Goal: Transaction & Acquisition: Purchase product/service

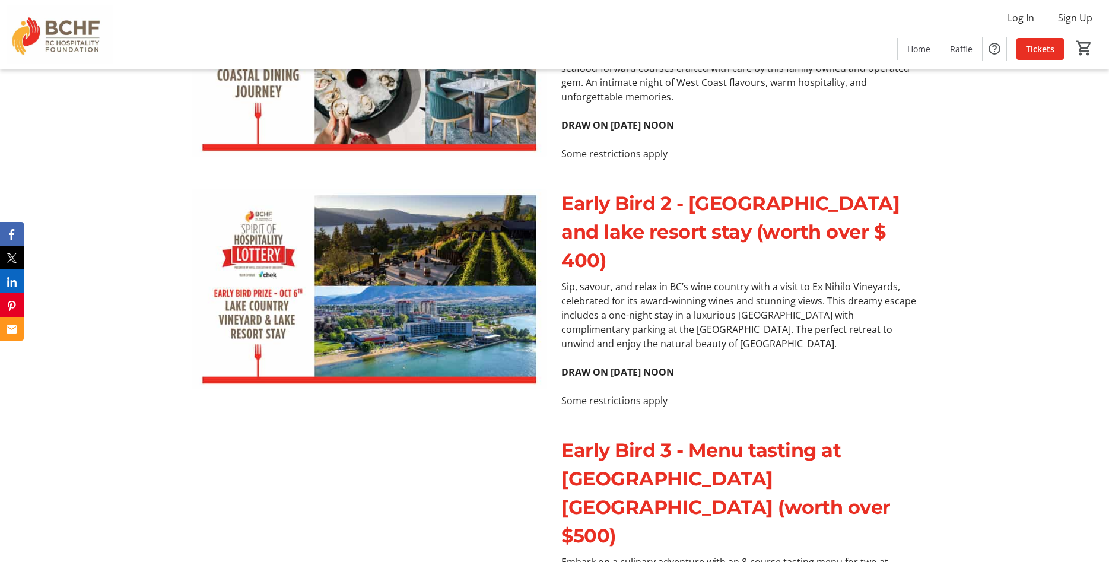
scroll to position [605, 0]
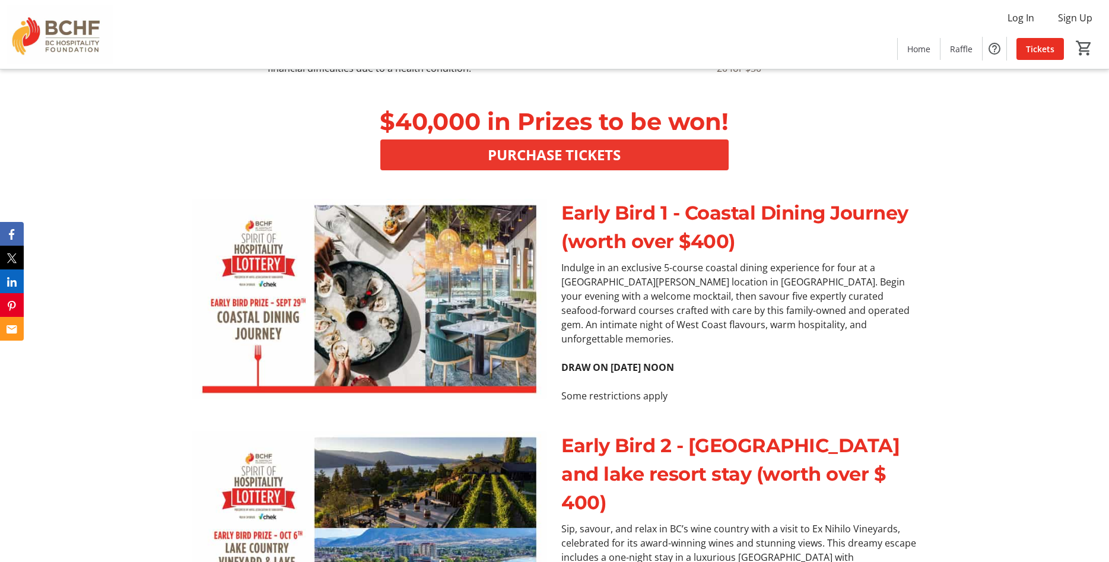
click at [585, 151] on span "PURCHASE TICKETS" at bounding box center [554, 154] width 133 height 21
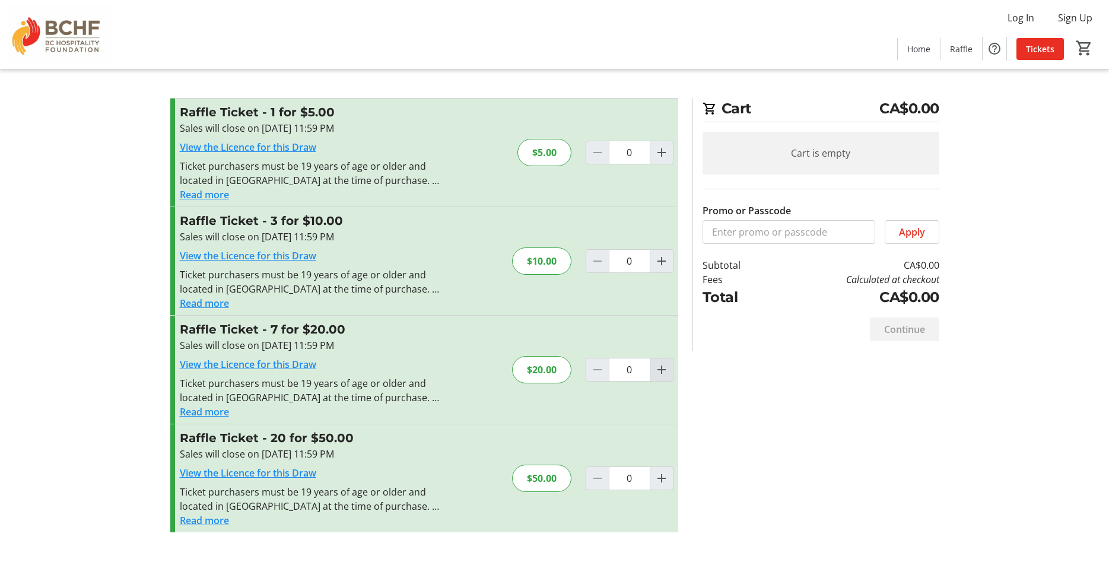
click at [666, 370] on mat-icon "Increment by one" at bounding box center [661, 369] width 14 height 14
type input "1"
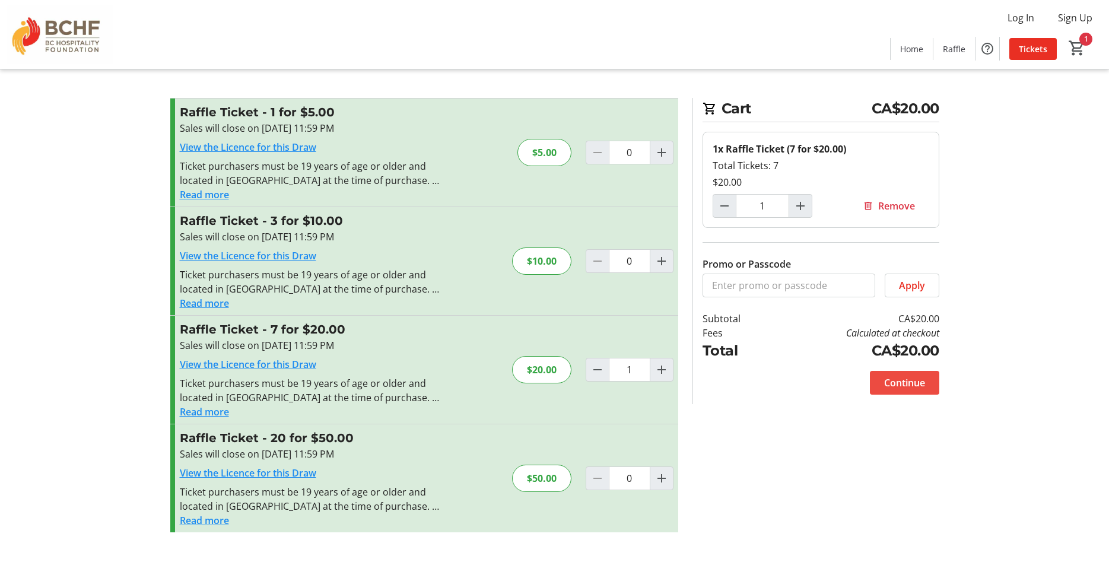
click at [897, 383] on span "Continue" at bounding box center [904, 382] width 41 height 14
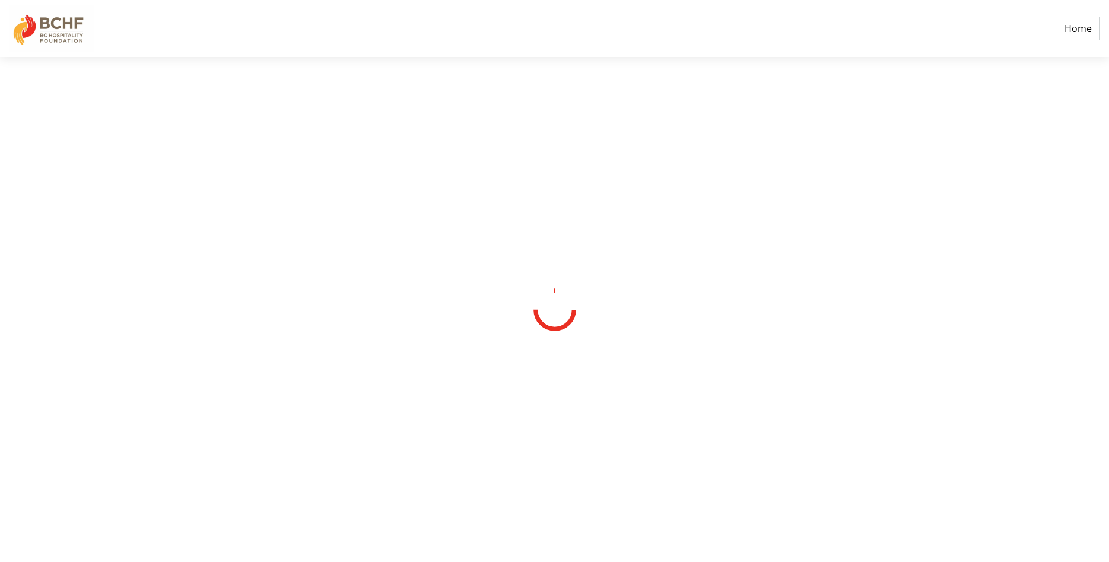
select select "CA"
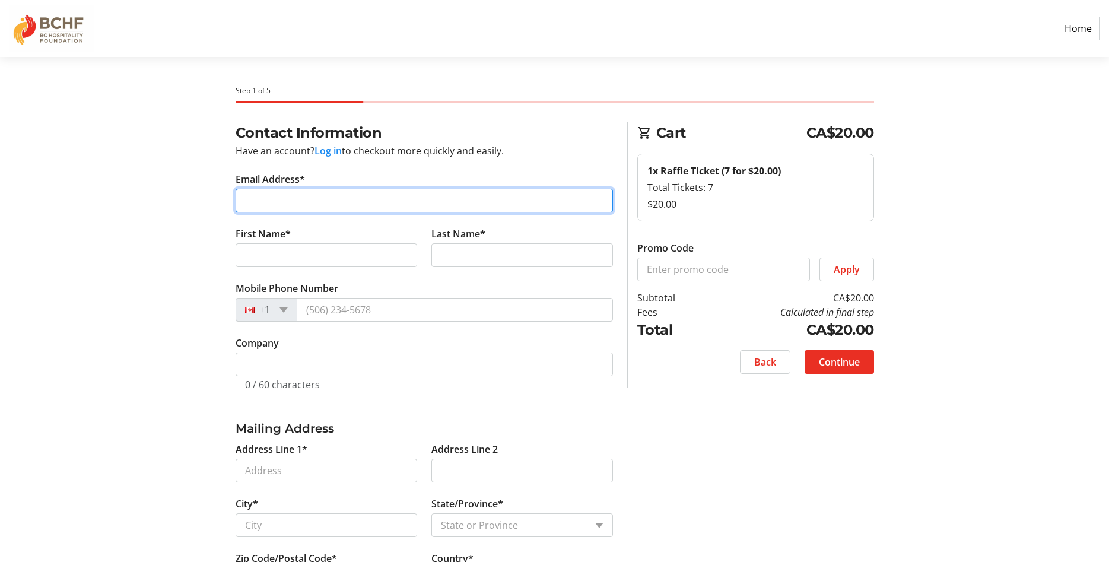
click at [295, 200] on input "Email Address*" at bounding box center [423, 201] width 377 height 24
type input "[EMAIL_ADDRESS][DOMAIN_NAME]"
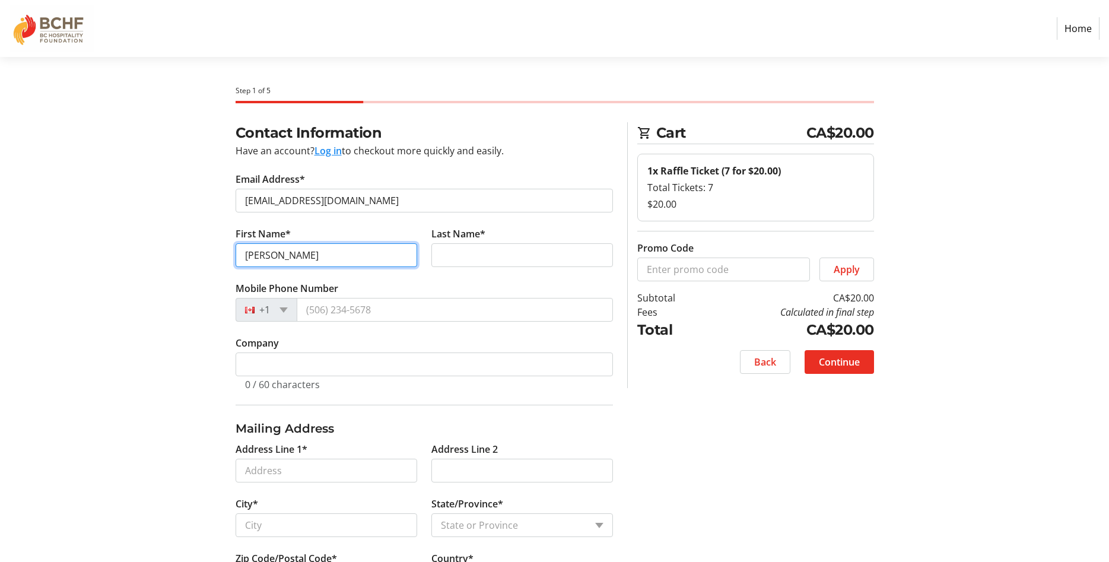
type input "[PERSON_NAME]"
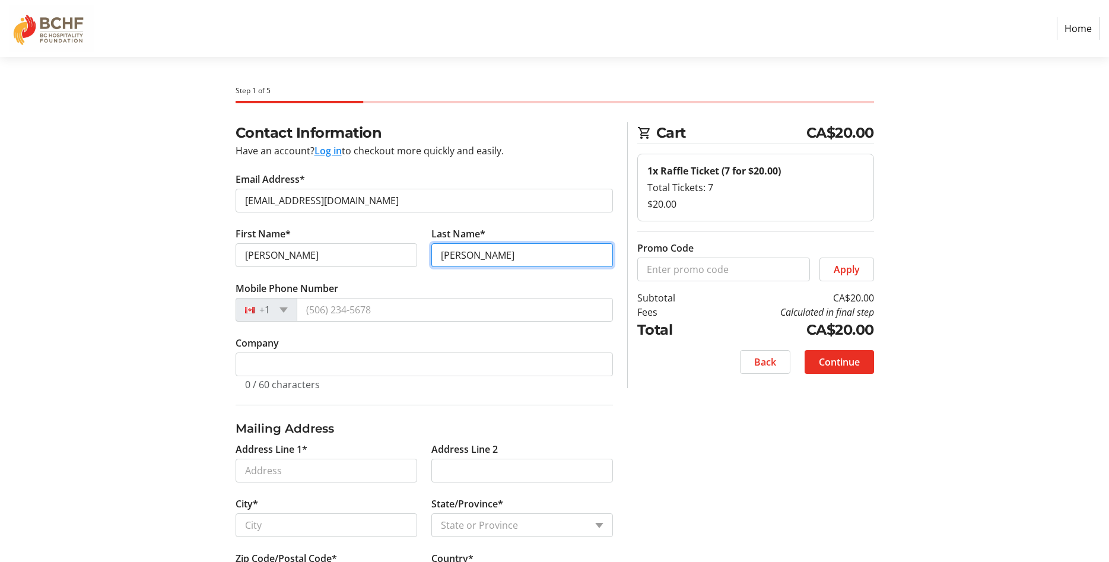
type input "[PERSON_NAME]"
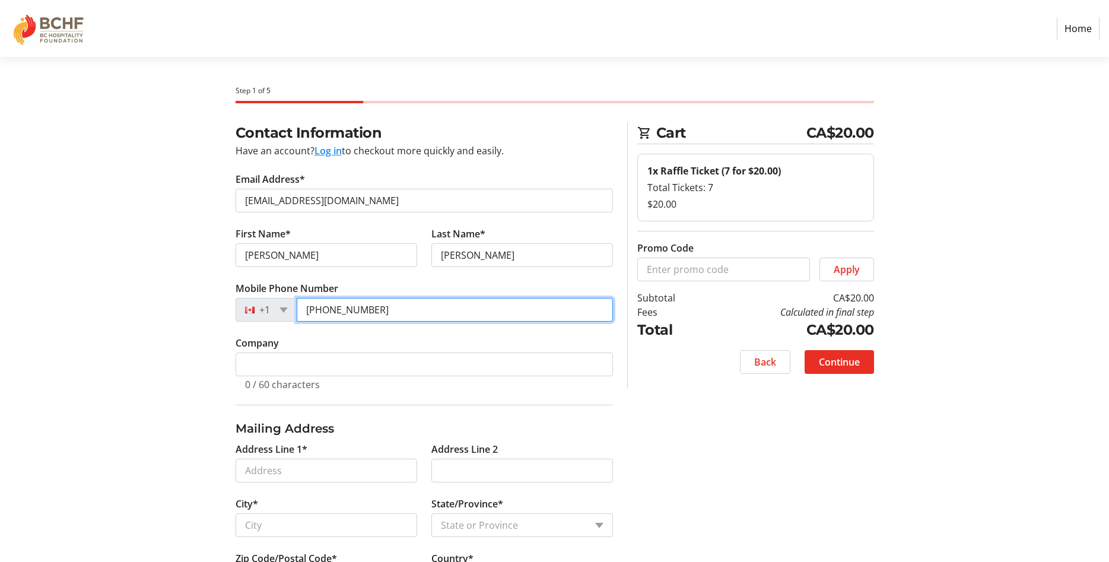
type input "[PHONE_NUMBER]"
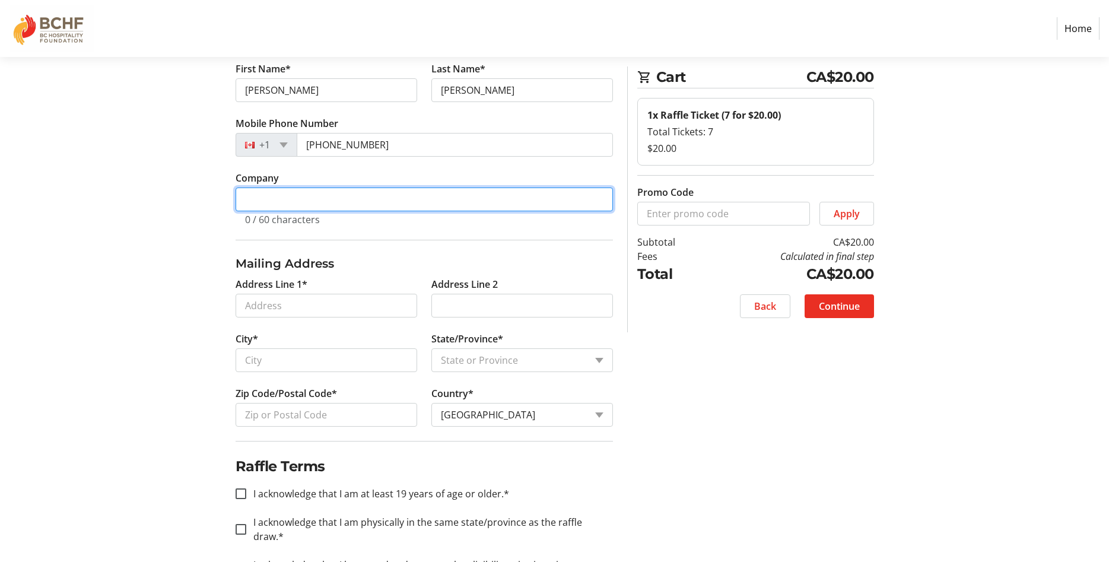
scroll to position [182, 0]
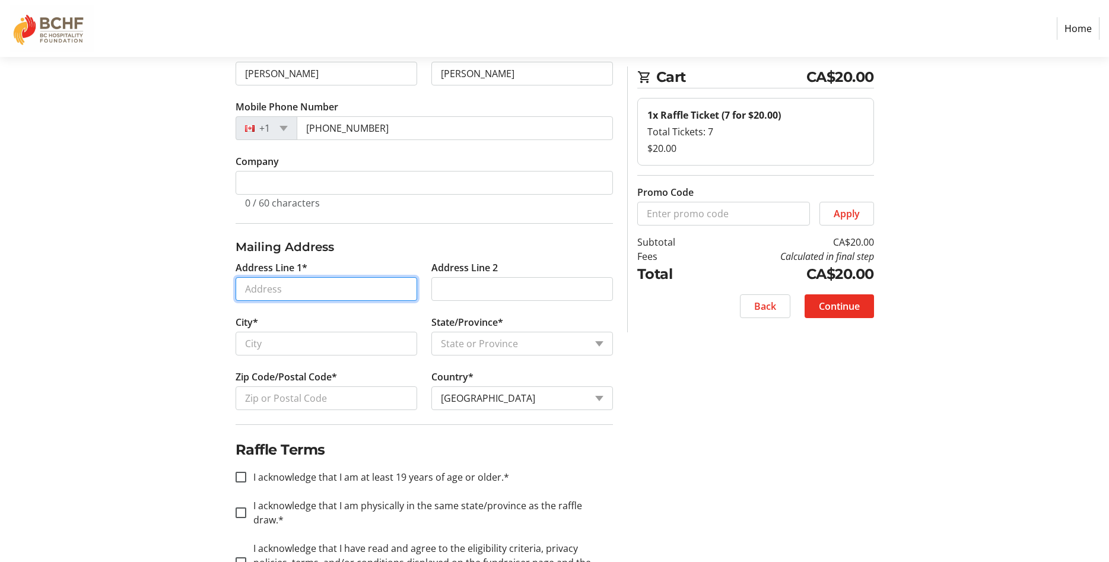
click at [293, 288] on input "Address Line 1*" at bounding box center [326, 289] width 182 height 24
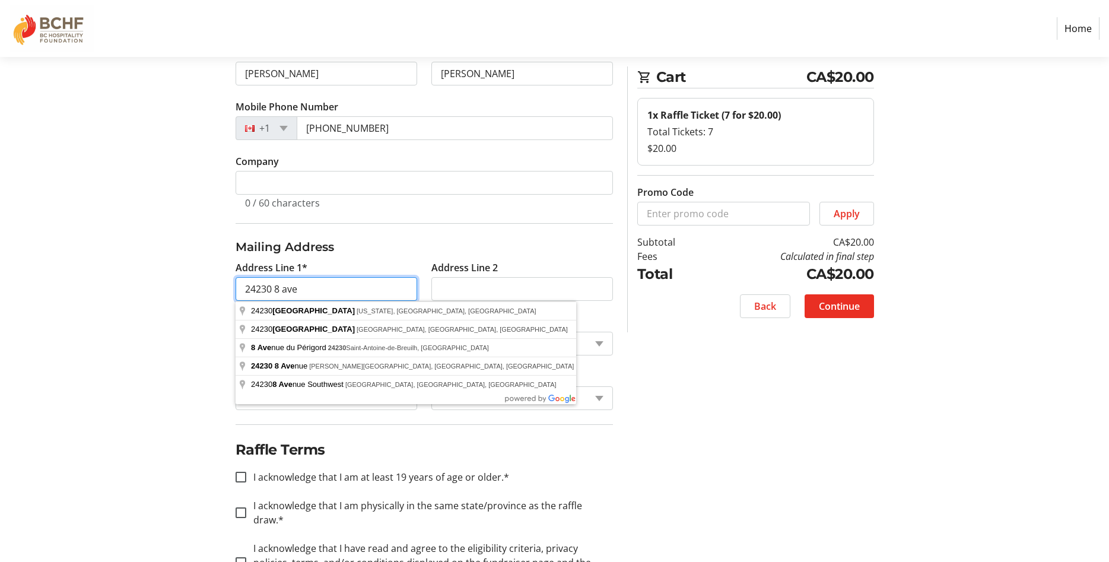
type input "24230 8 ave"
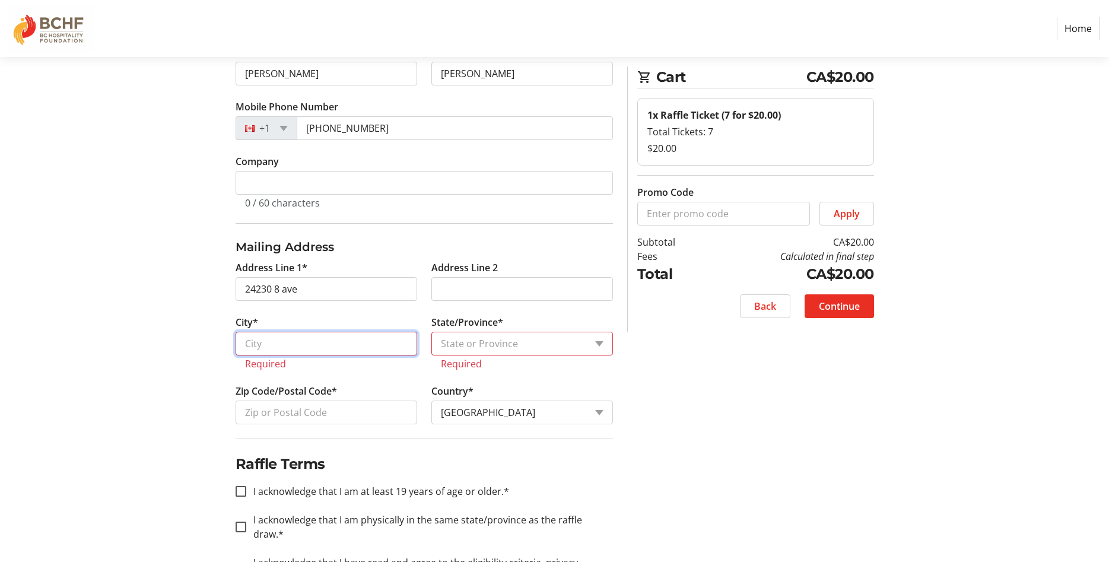
click at [241, 339] on input "City*" at bounding box center [326, 344] width 182 height 24
type input "[PERSON_NAME]"
click at [431, 332] on select "State or Province State or Province [GEOGRAPHIC_DATA] [GEOGRAPHIC_DATA] [GEOGRA…" at bounding box center [522, 344] width 182 height 24
select select "BC"
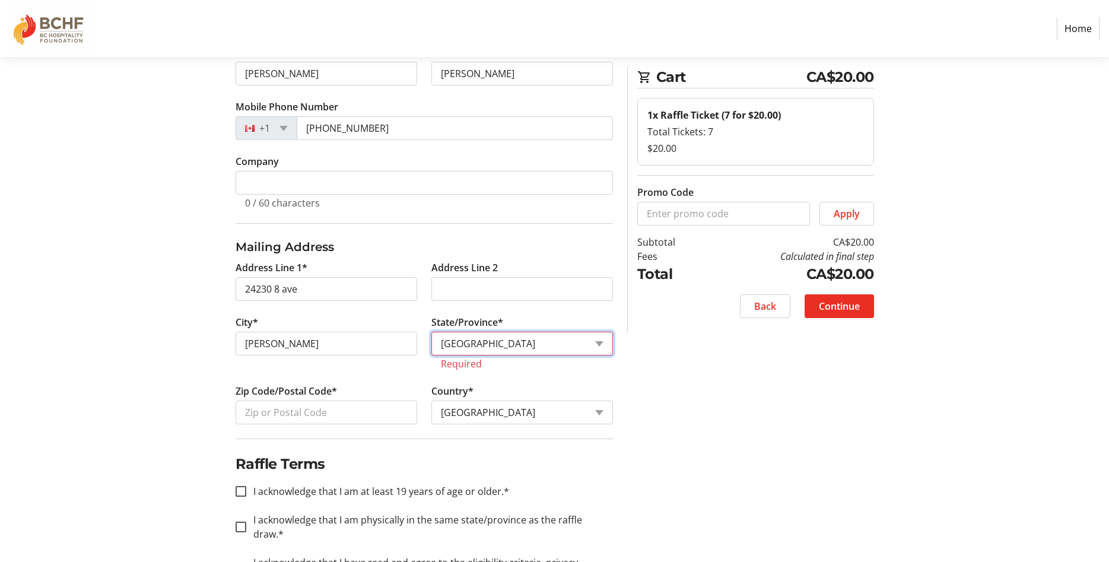
click option "[GEOGRAPHIC_DATA]" at bounding box center [0, 0] width 0 height 0
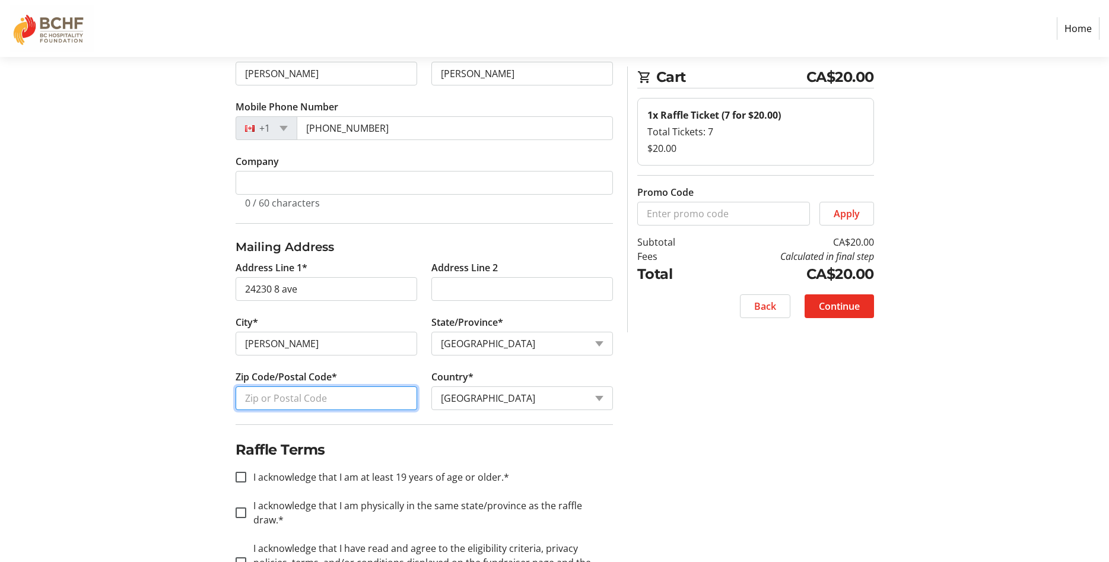
click at [320, 401] on input "Zip Code/Postal Code*" at bounding box center [326, 398] width 182 height 24
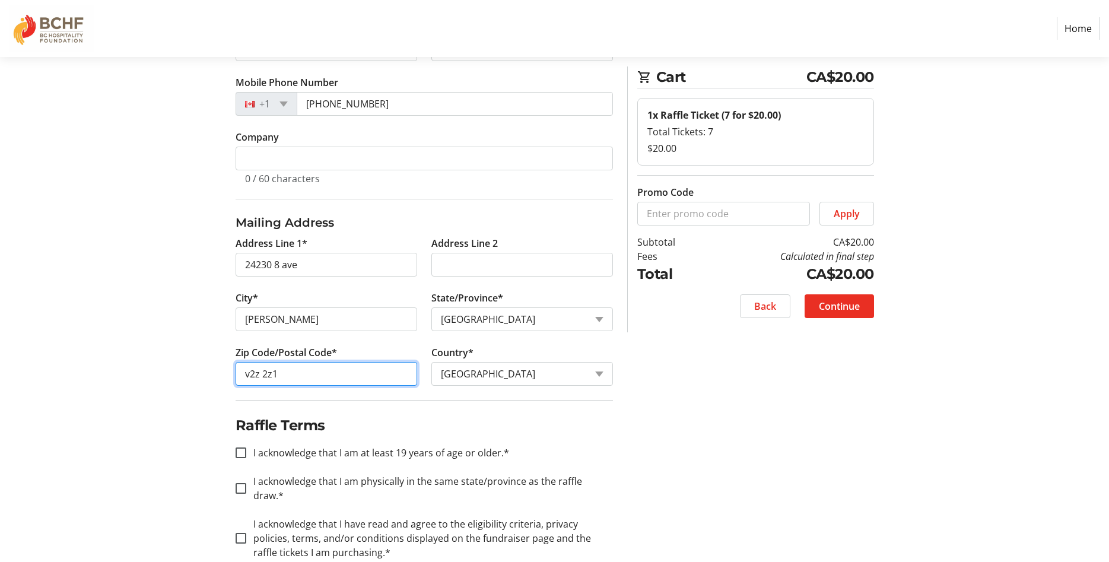
scroll to position [218, 0]
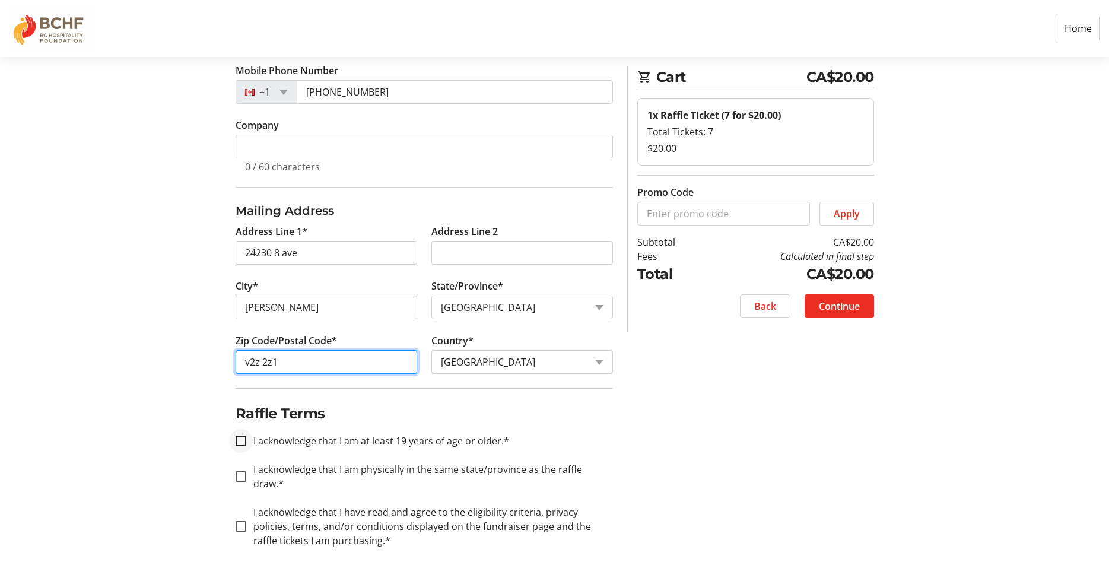
type input "v2z 2z1"
click at [238, 440] on input "I acknowledge that I am at least 19 years of age or older.*" at bounding box center [240, 440] width 11 height 11
checkbox input "true"
click at [240, 471] on input "I acknowledge that I am physically in the same state/province as the raffle dra…" at bounding box center [240, 476] width 11 height 11
checkbox input "true"
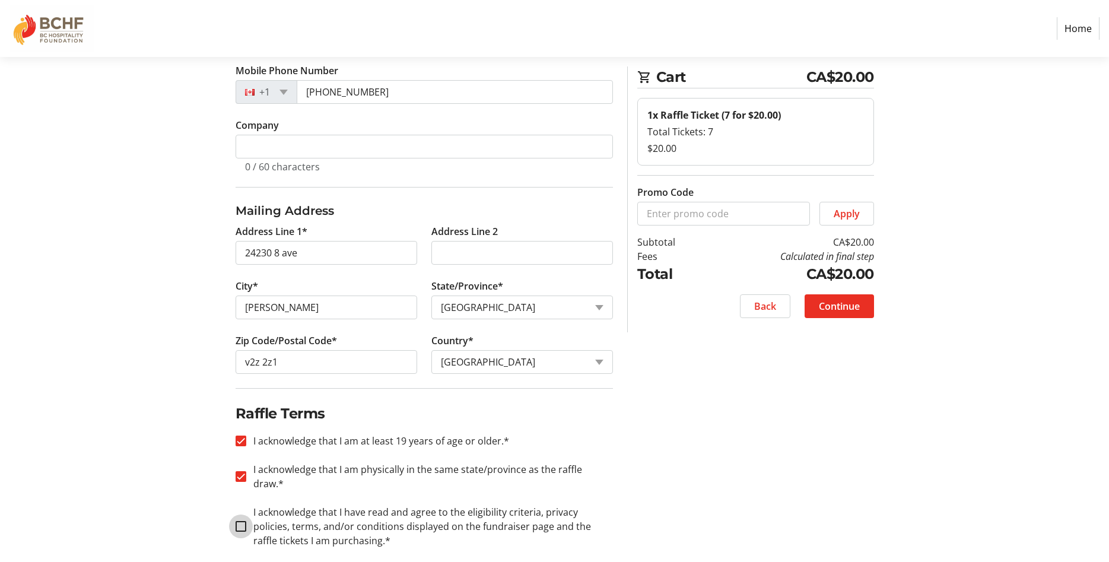
click at [241, 521] on input "I acknowledge that I have read and agree to the eligibility criteria, privacy p…" at bounding box center [240, 526] width 11 height 11
checkbox input "true"
click at [854, 307] on span "Continue" at bounding box center [839, 306] width 41 height 14
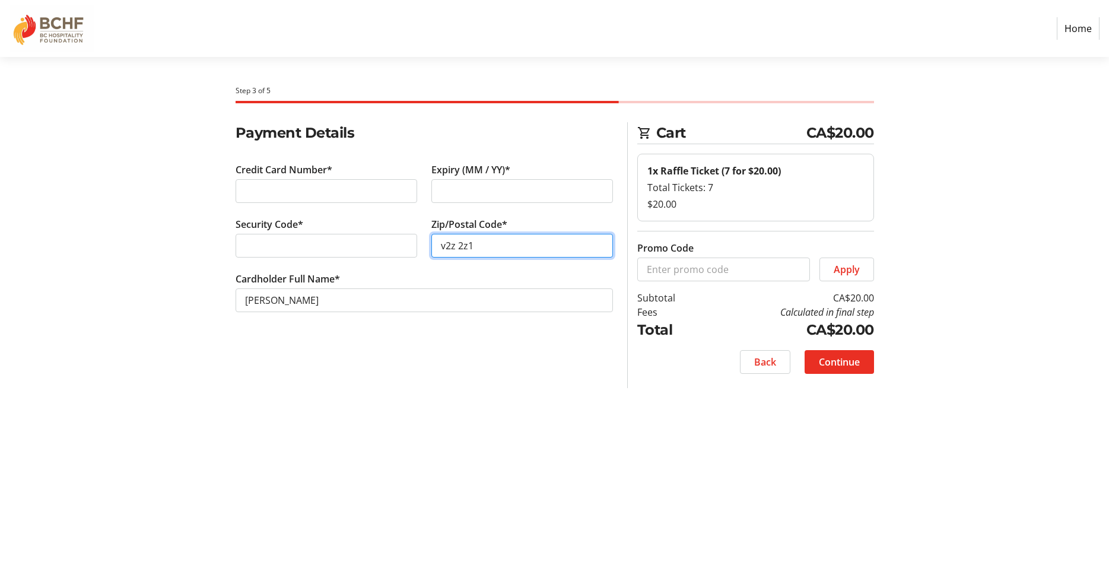
type input "v2z 2z1"
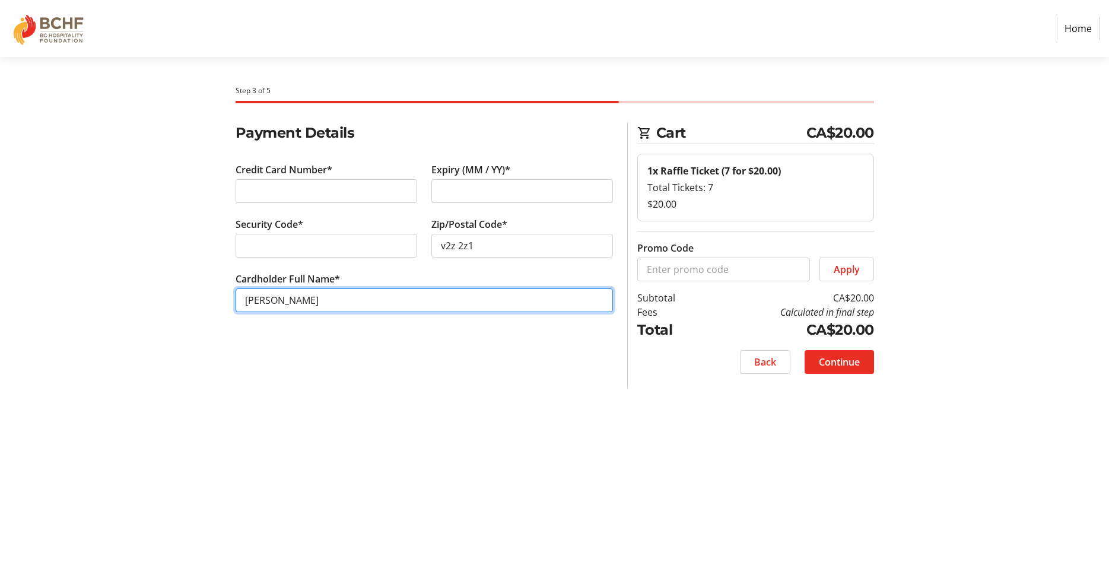
click at [277, 298] on input "[PERSON_NAME]" at bounding box center [423, 300] width 377 height 24
type input "[PERSON_NAME]"
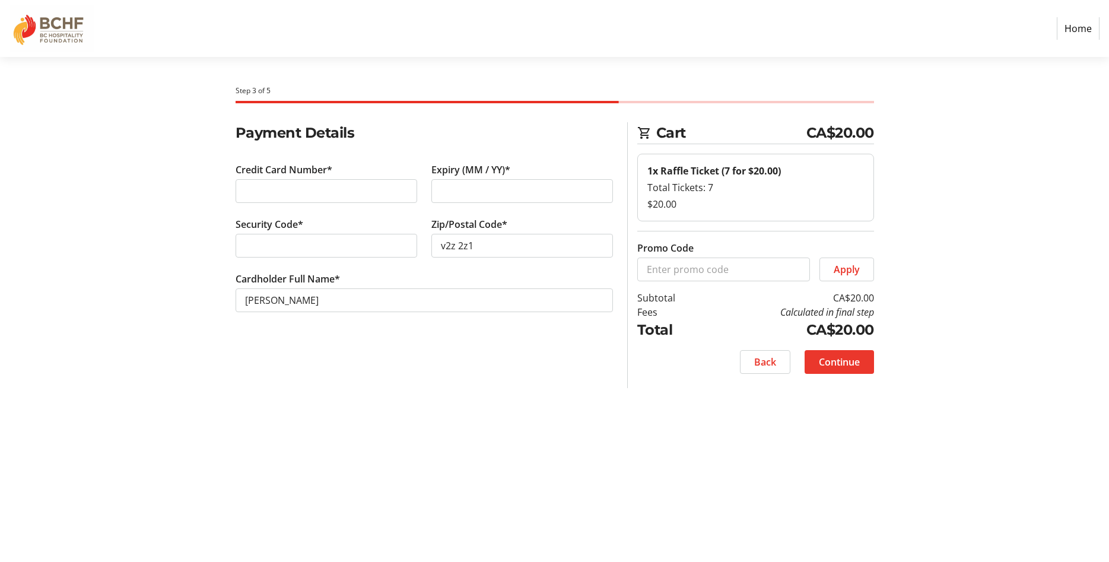
click at [828, 362] on span "Continue" at bounding box center [839, 362] width 41 height 14
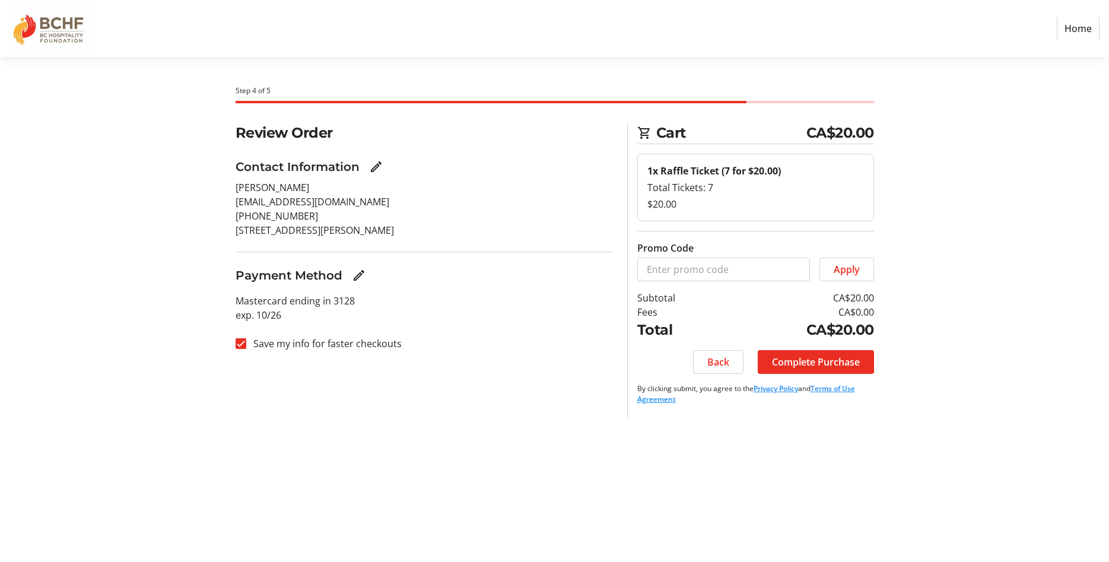
click at [828, 362] on span "Complete Purchase" at bounding box center [816, 362] width 88 height 14
